Goal: Navigation & Orientation: Find specific page/section

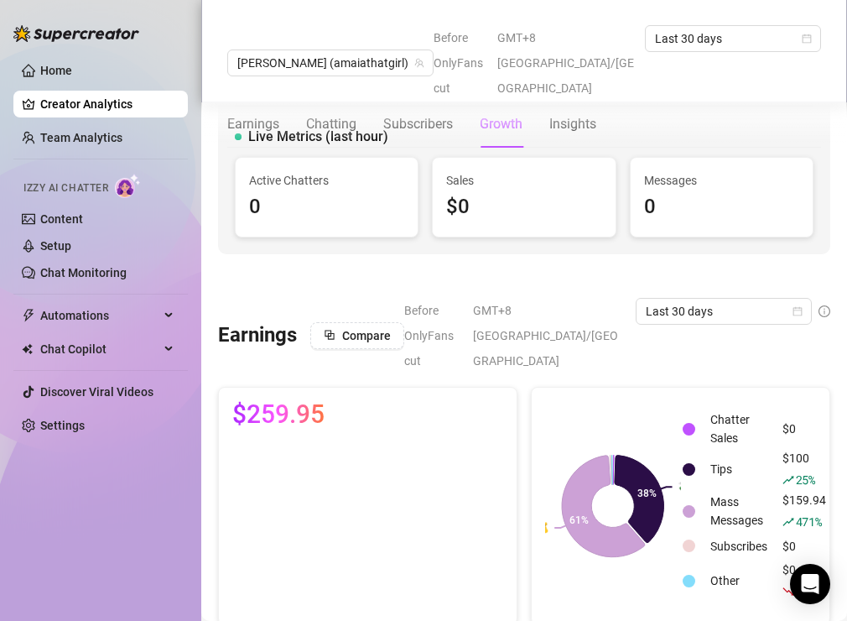
scroll to position [1449, 0]
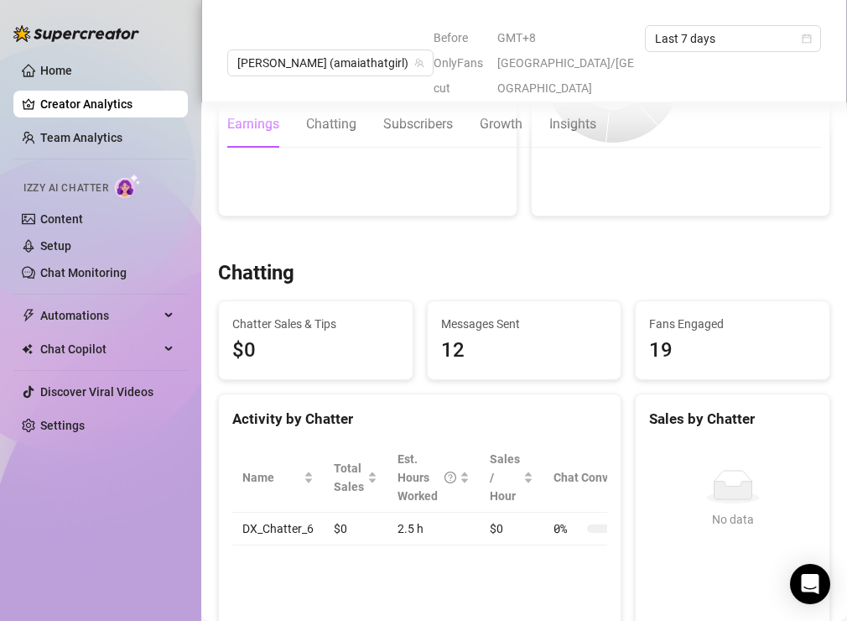
scroll to position [502, 0]
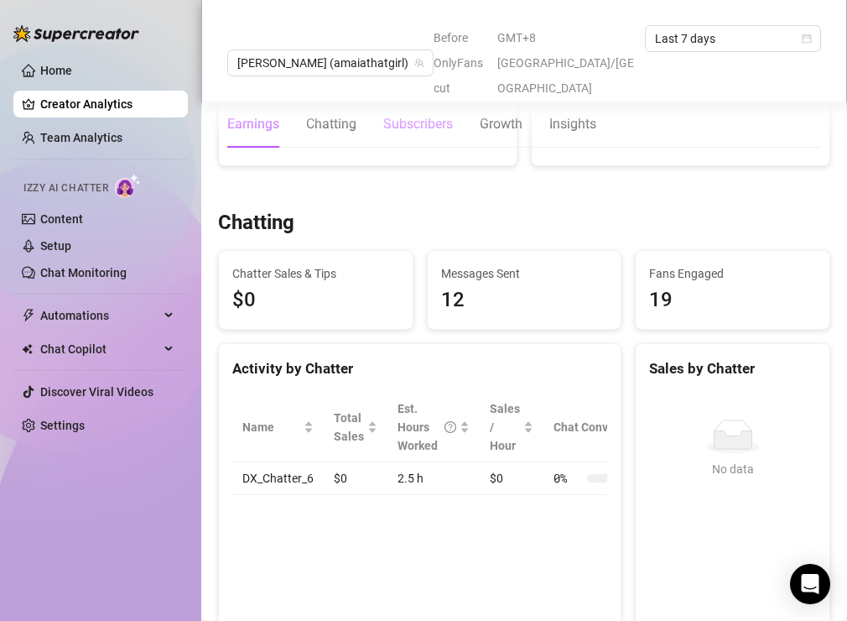
click at [417, 114] on div "Subscribers" at bounding box center [418, 124] width 70 height 20
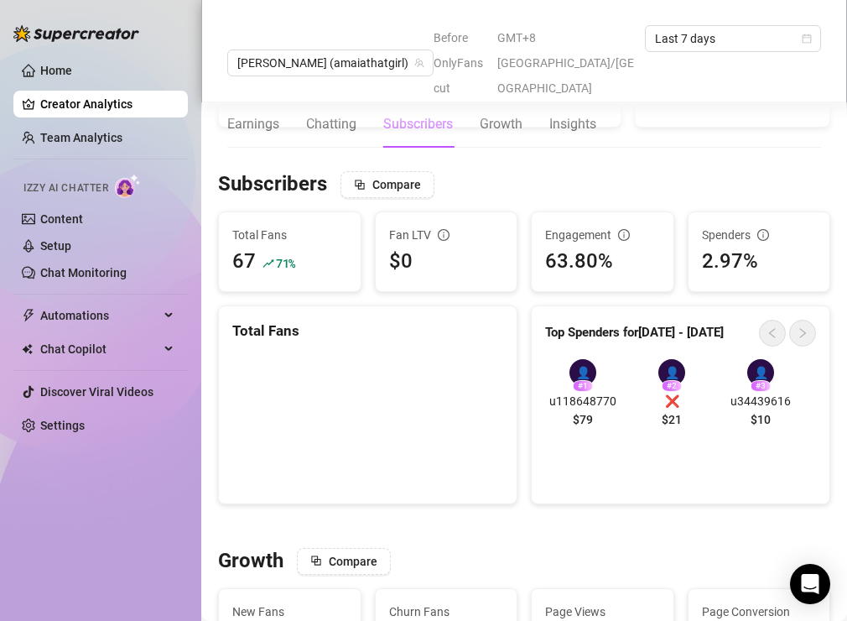
scroll to position [961, 0]
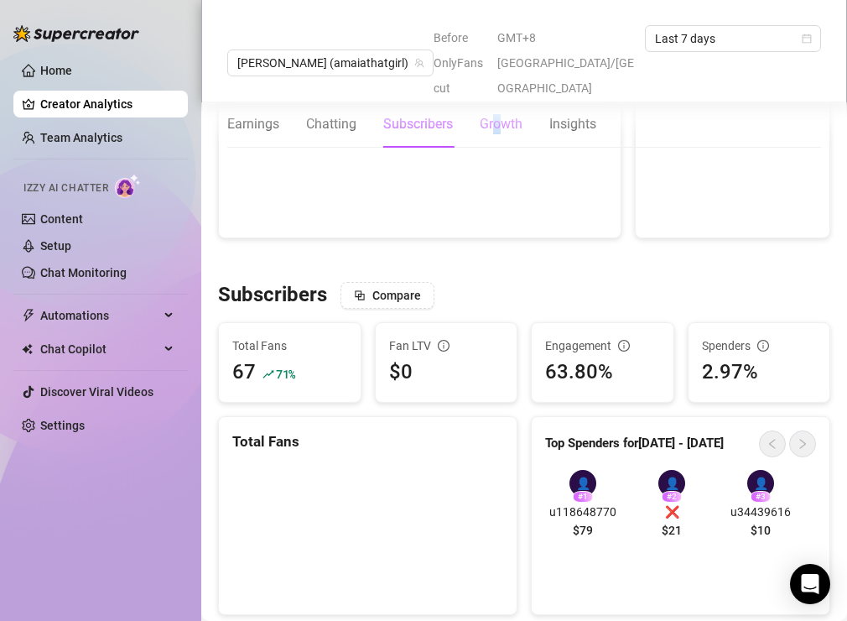
click at [498, 114] on div "Growth" at bounding box center [501, 124] width 43 height 20
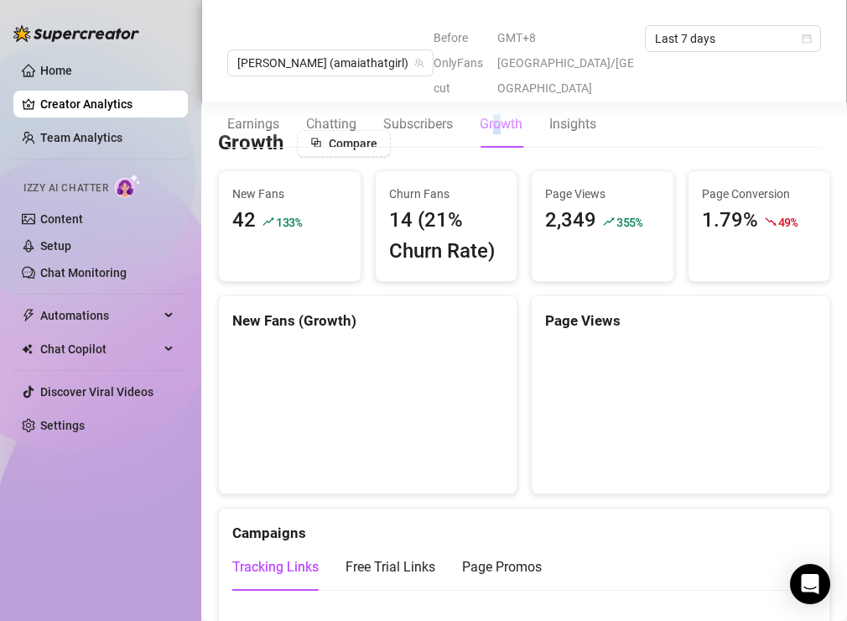
scroll to position [1384, 0]
